Goal: Check status: Check status

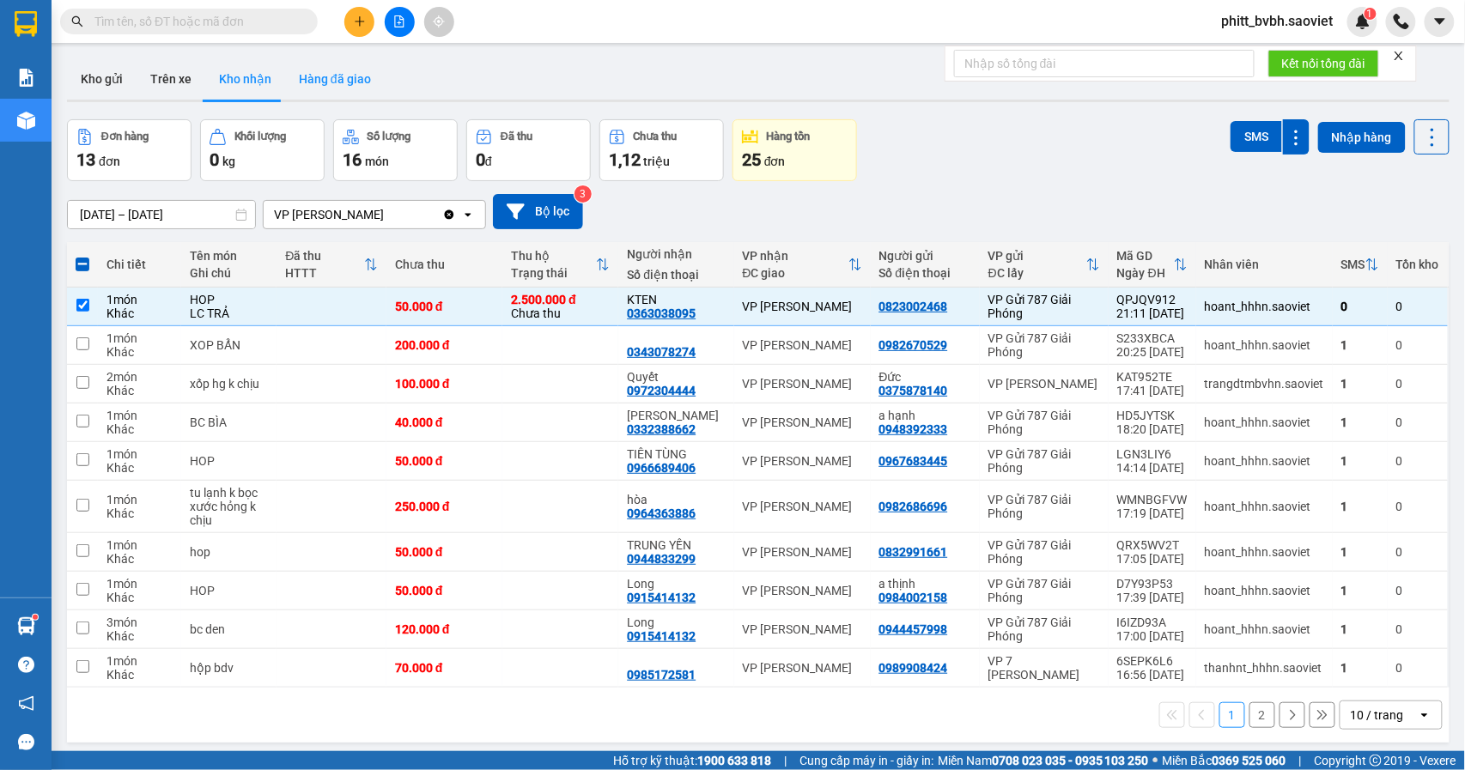
click at [347, 82] on button "Hàng đã giao" at bounding box center [335, 78] width 100 height 41
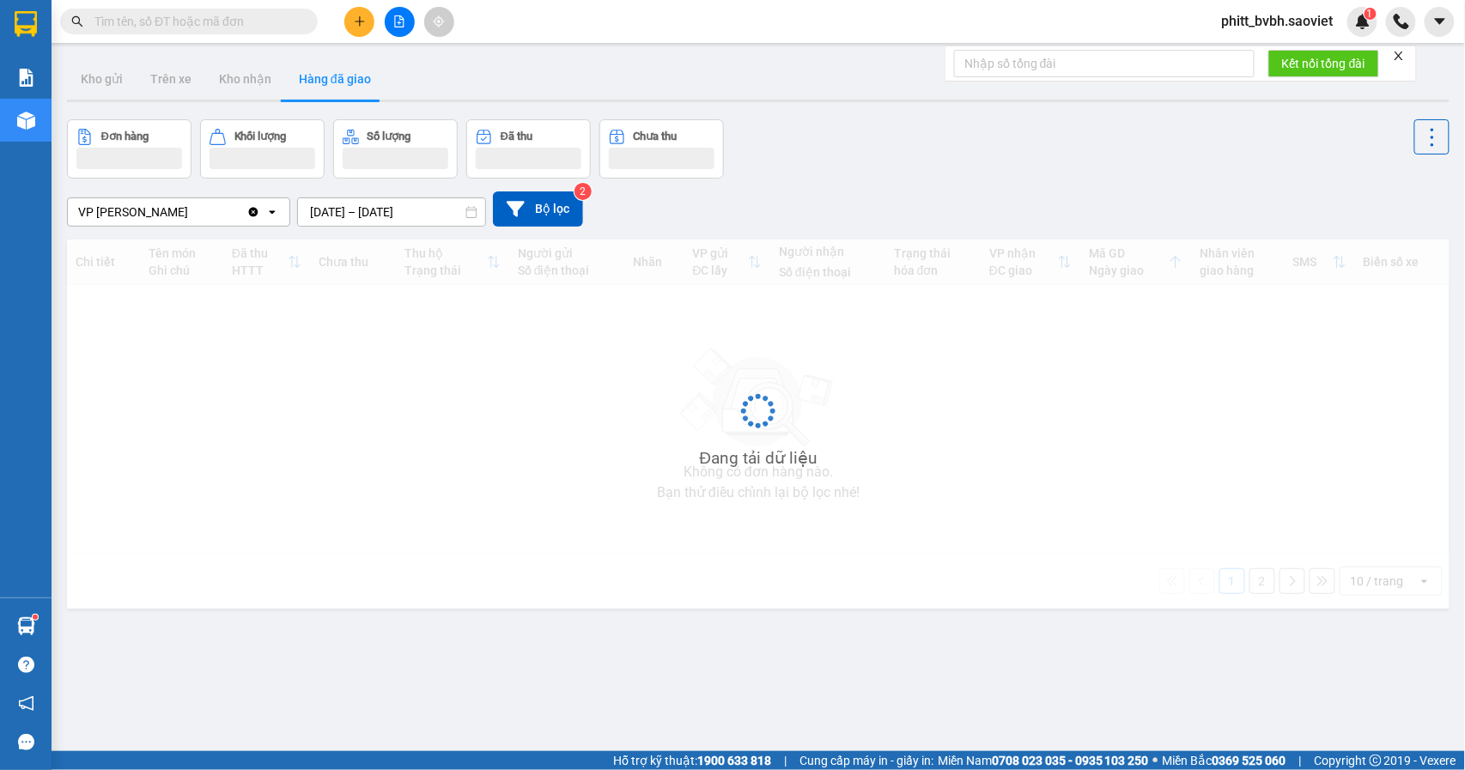
click at [437, 214] on input "[DATE] – [DATE]" at bounding box center [391, 211] width 187 height 27
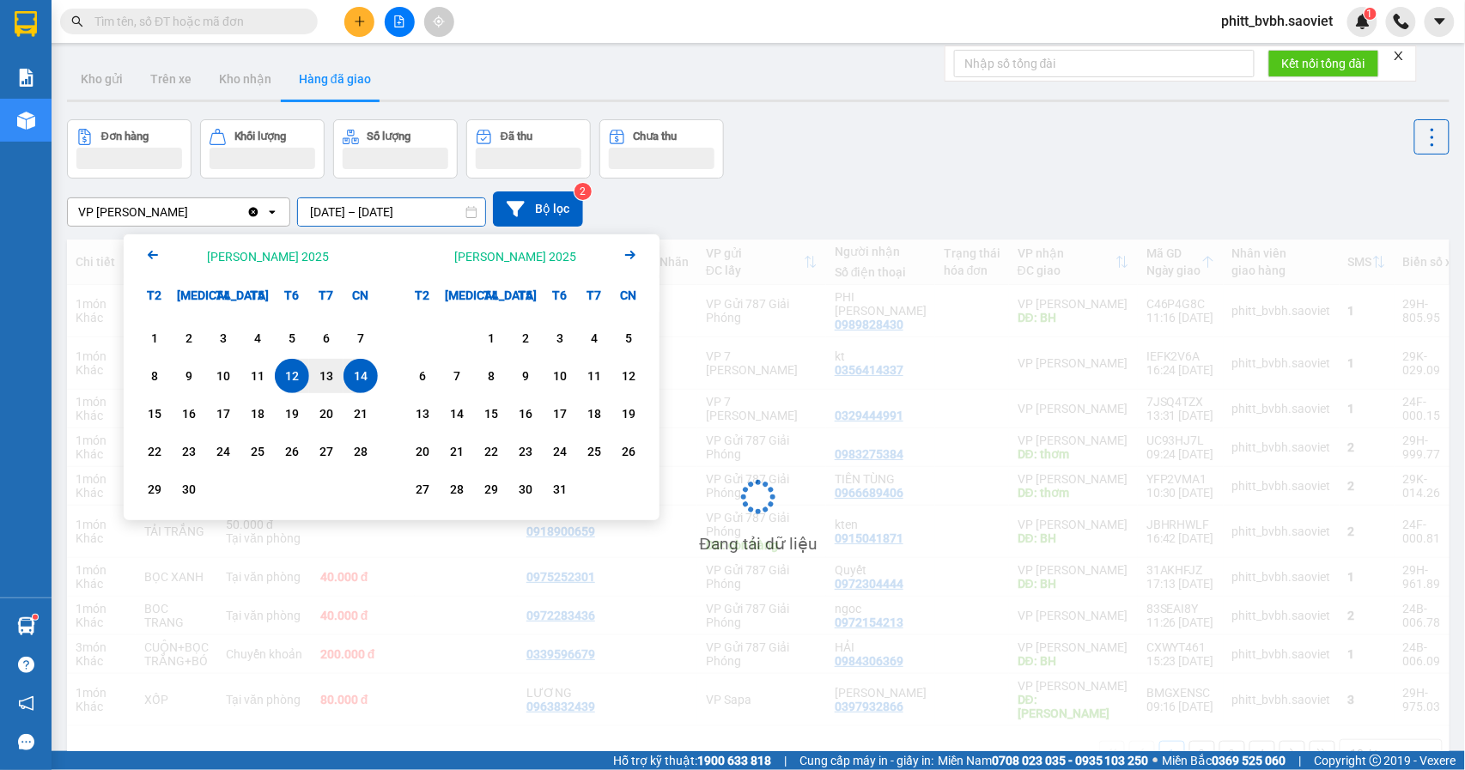
click at [326, 385] on div "13" at bounding box center [326, 376] width 34 height 34
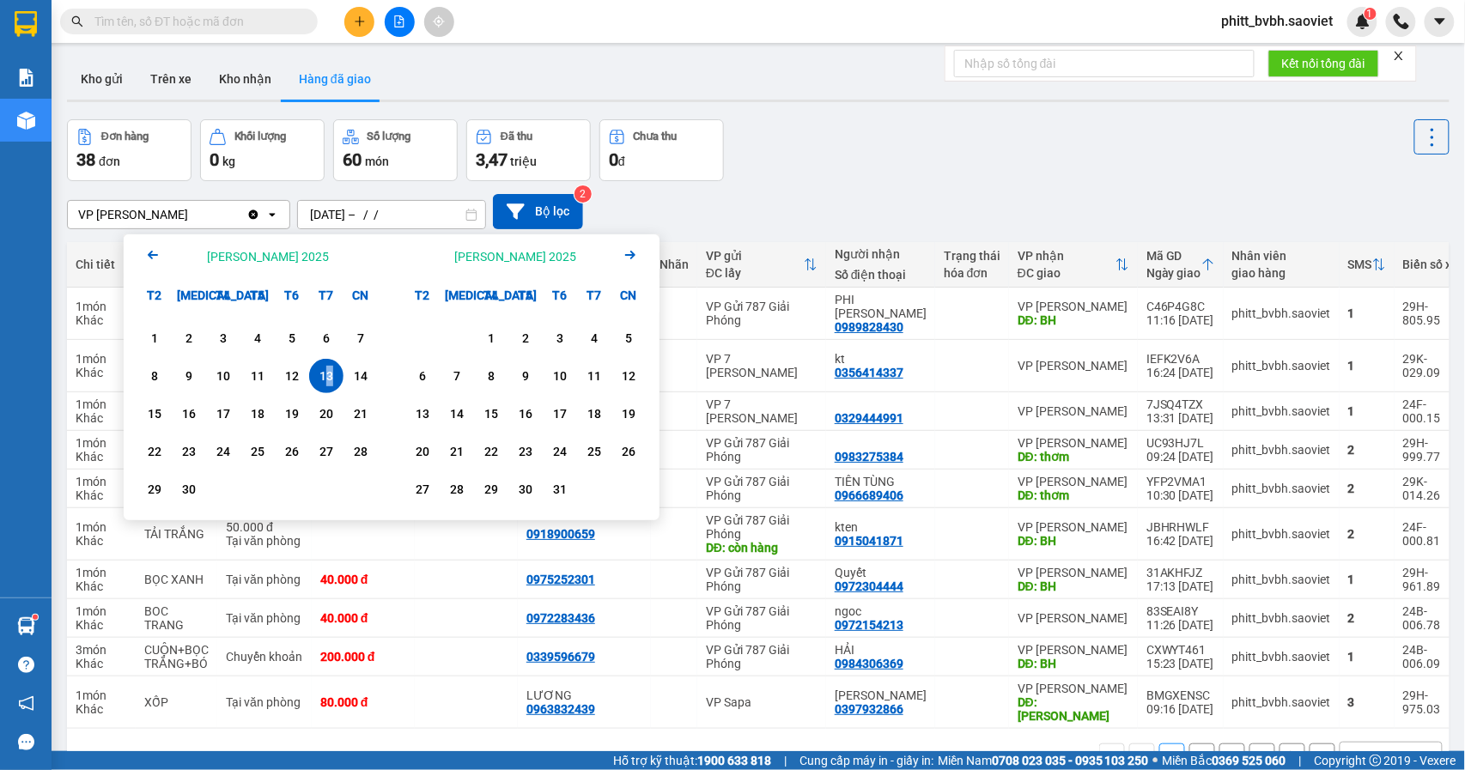
click at [330, 381] on div "13" at bounding box center [326, 376] width 24 height 21
type input "[DATE] – [DATE]"
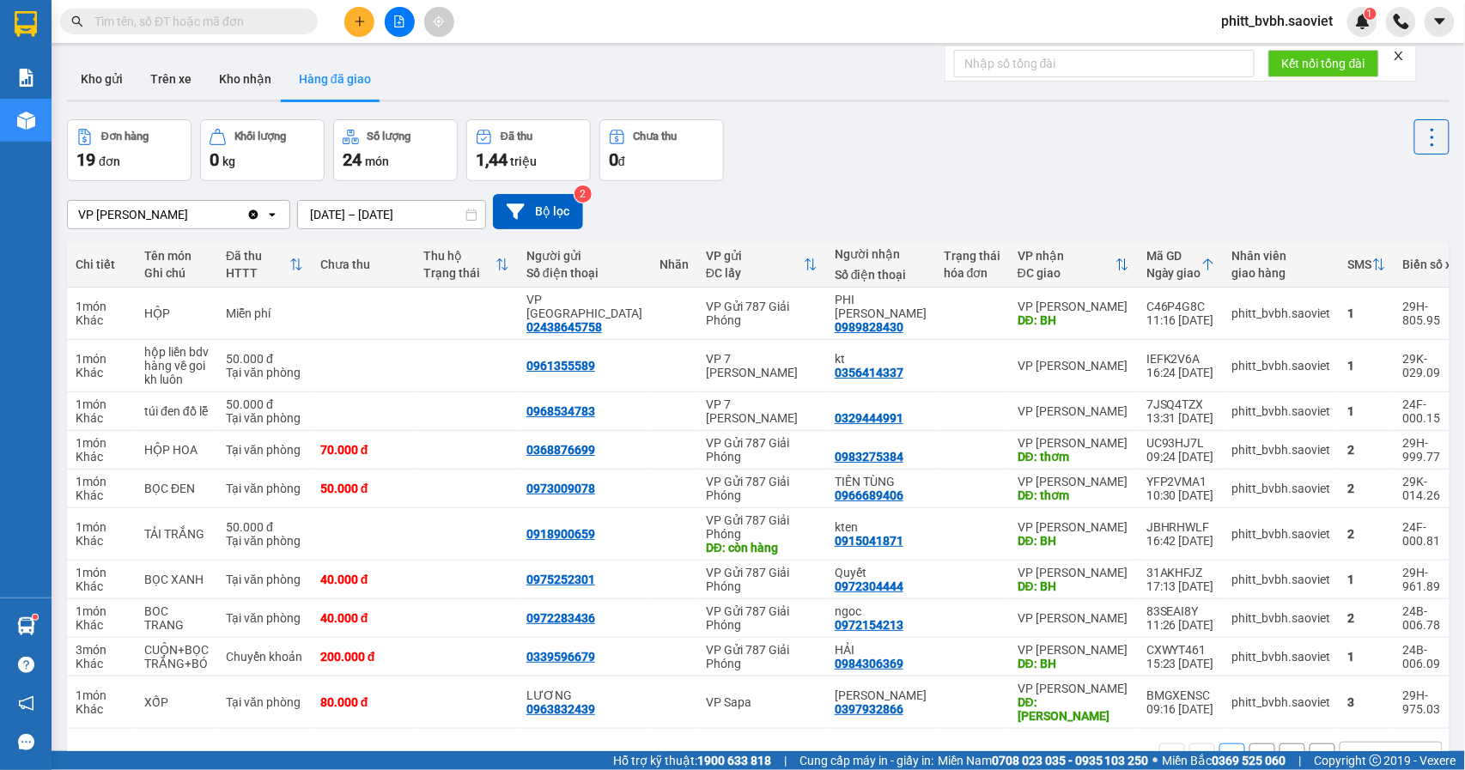
click at [1249, 744] on button "2" at bounding box center [1262, 757] width 26 height 26
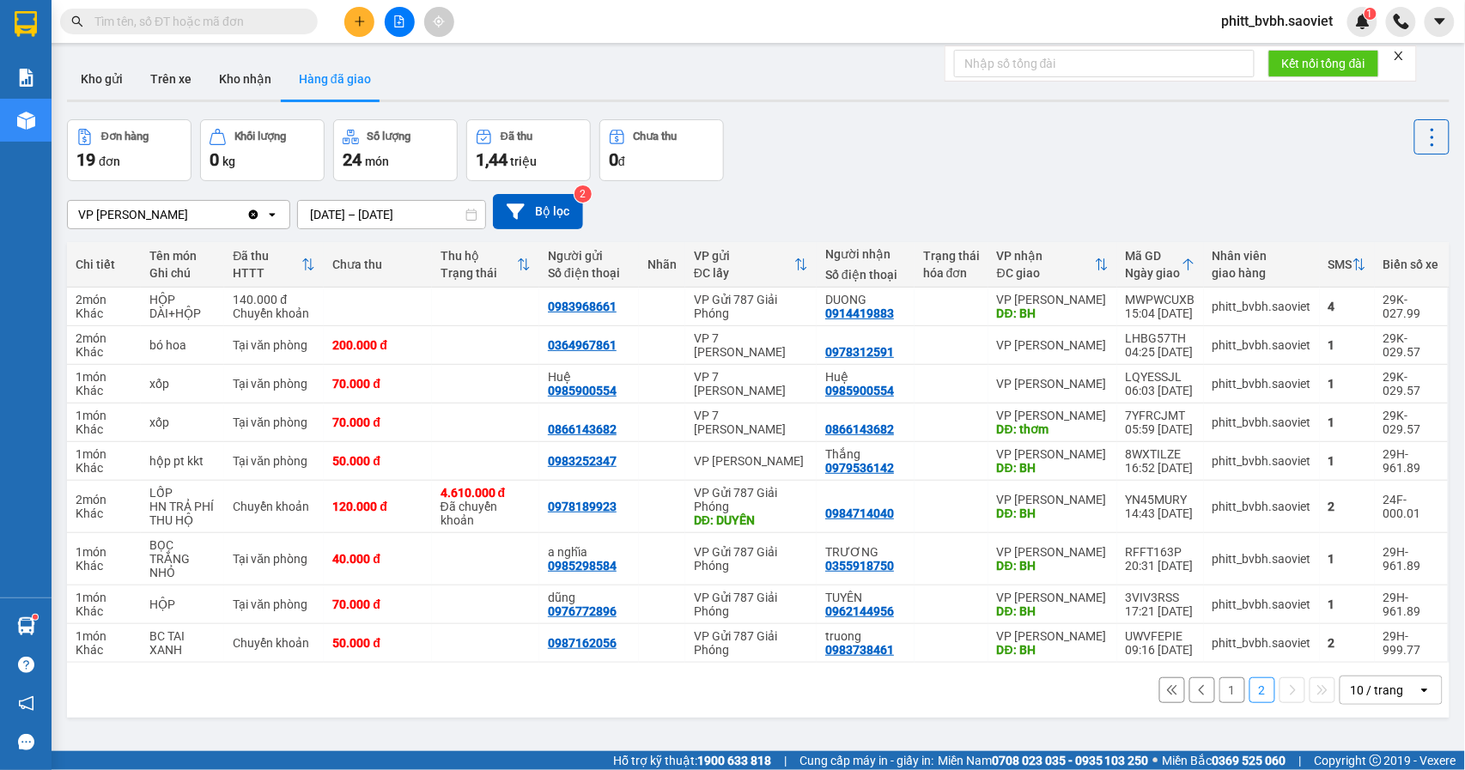
click at [1224, 695] on button "1" at bounding box center [1232, 691] width 26 height 26
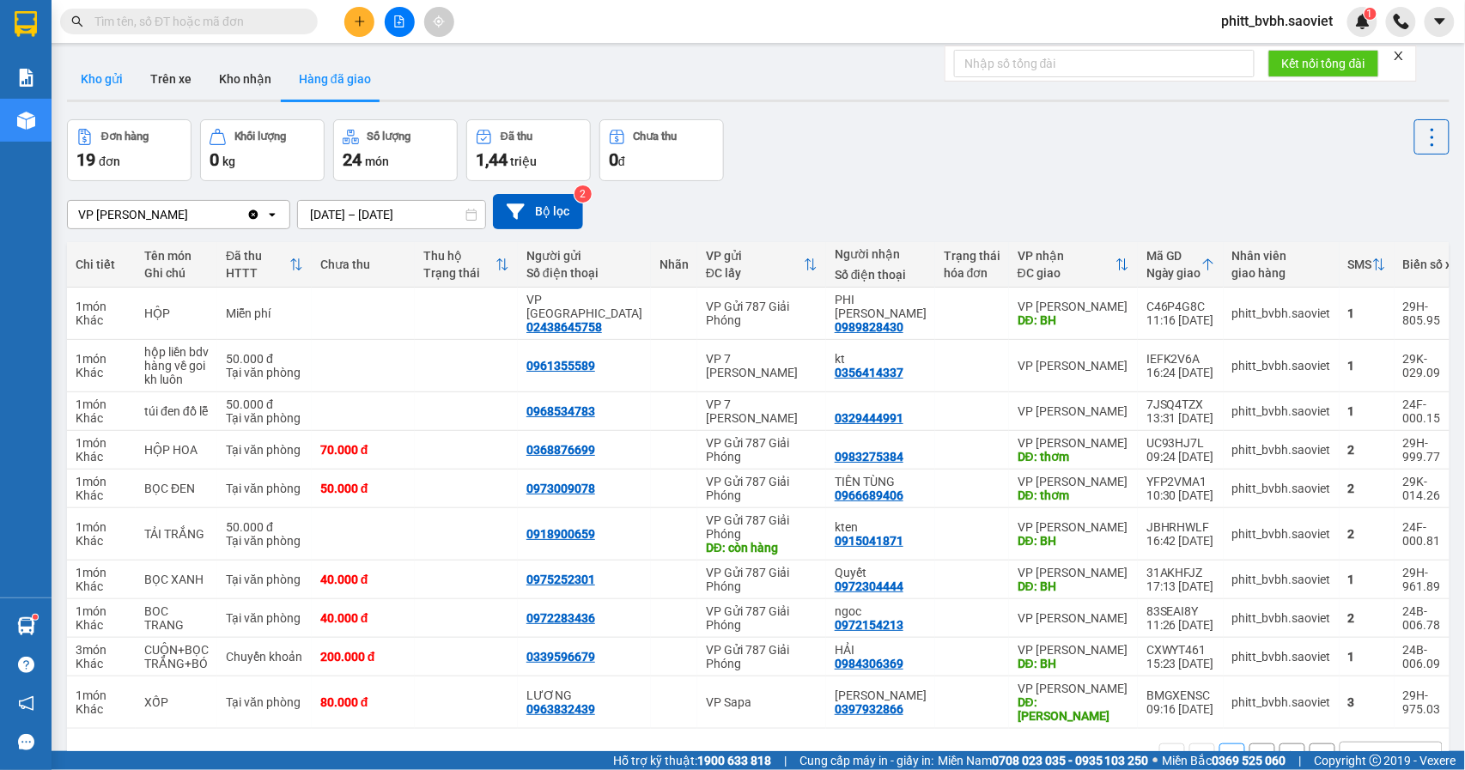
click at [98, 74] on button "Kho gửi" at bounding box center [102, 78] width 70 height 41
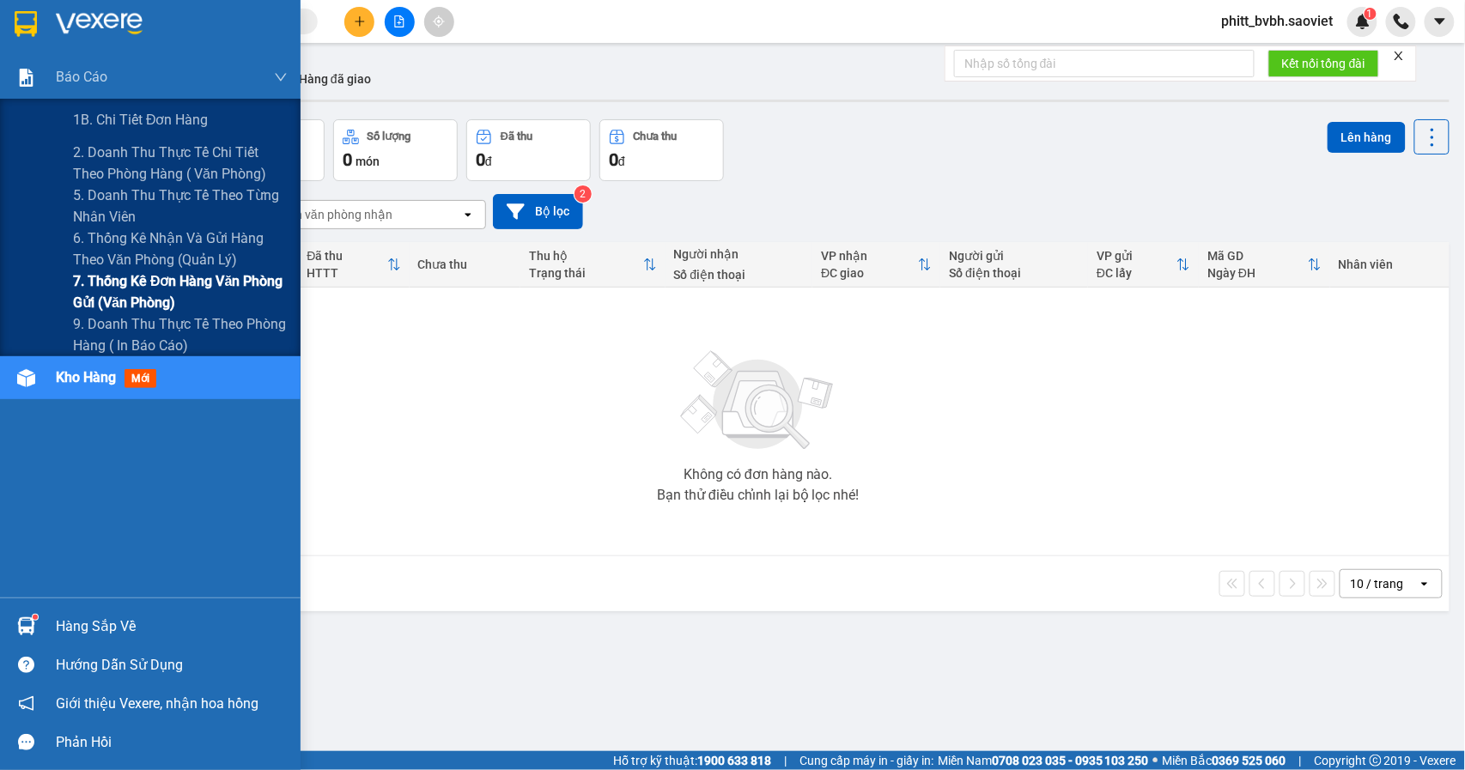
click at [149, 296] on span "7. Thống kê đơn hàng văn phòng gửi (văn phòng)" at bounding box center [180, 291] width 215 height 43
